Goal: Task Accomplishment & Management: Use online tool/utility

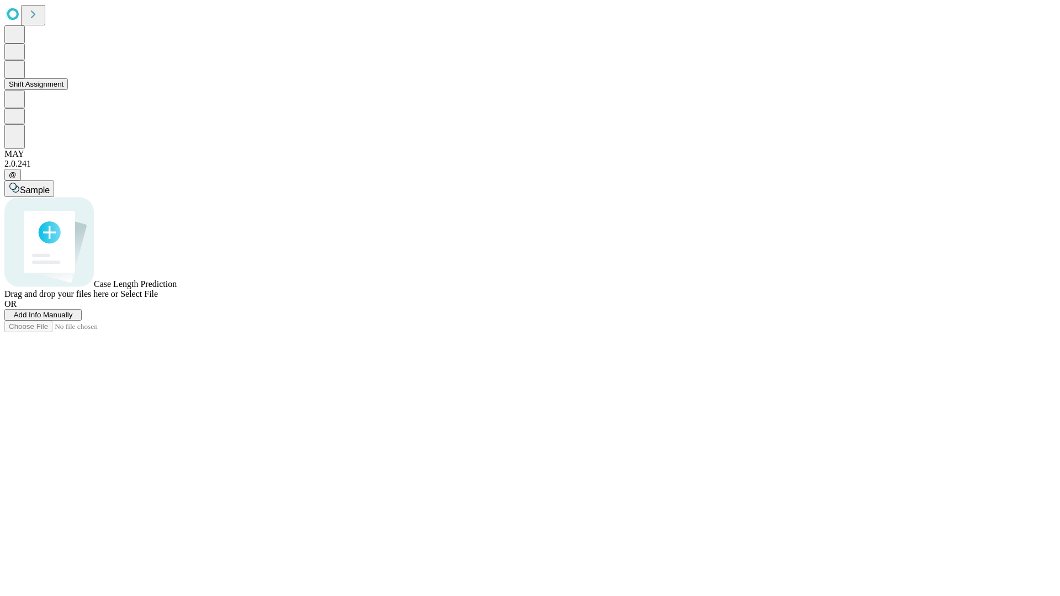
click at [68, 90] on button "Shift Assignment" at bounding box center [35, 84] width 63 height 12
